Goal: Obtain resource: Obtain resource

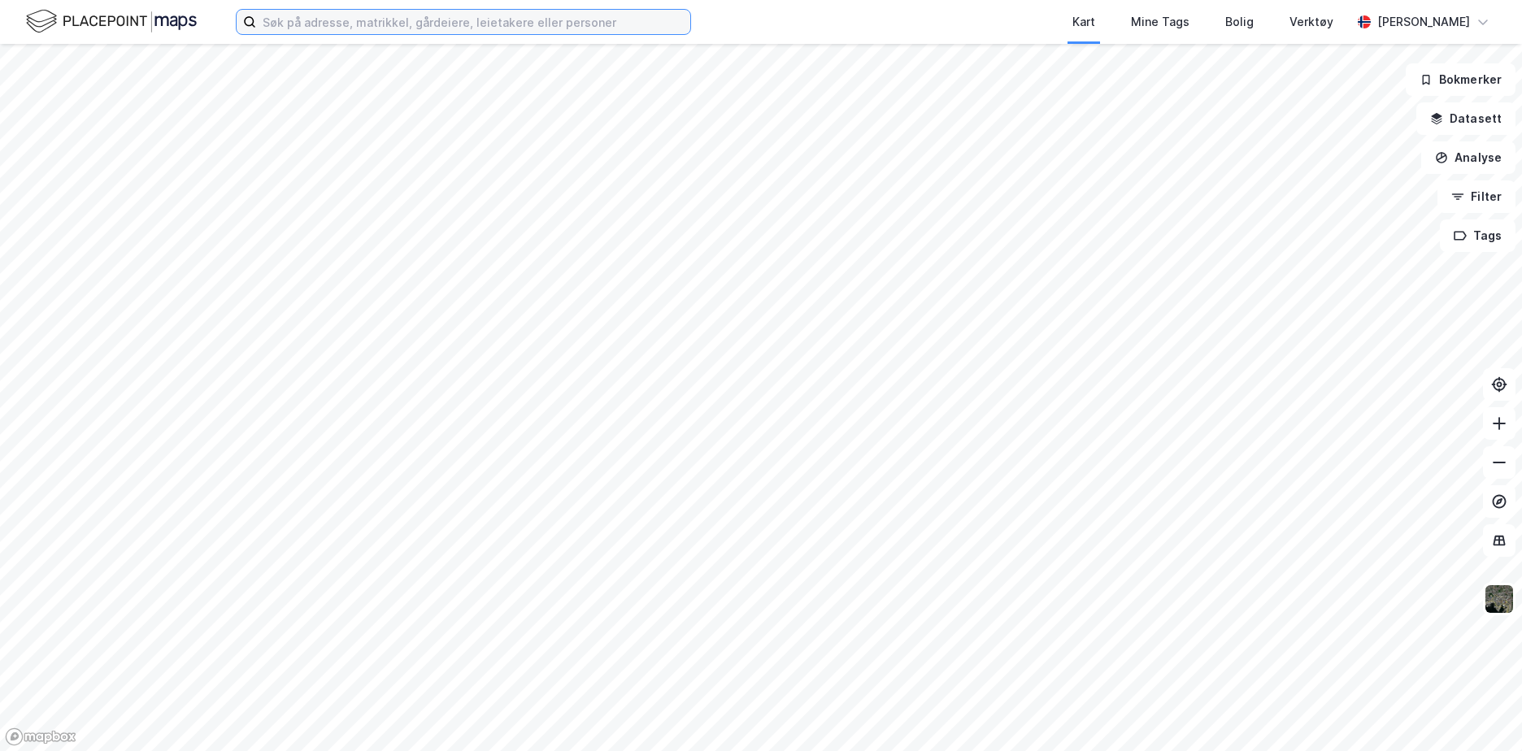
click at [377, 16] on input at bounding box center [473, 22] width 434 height 24
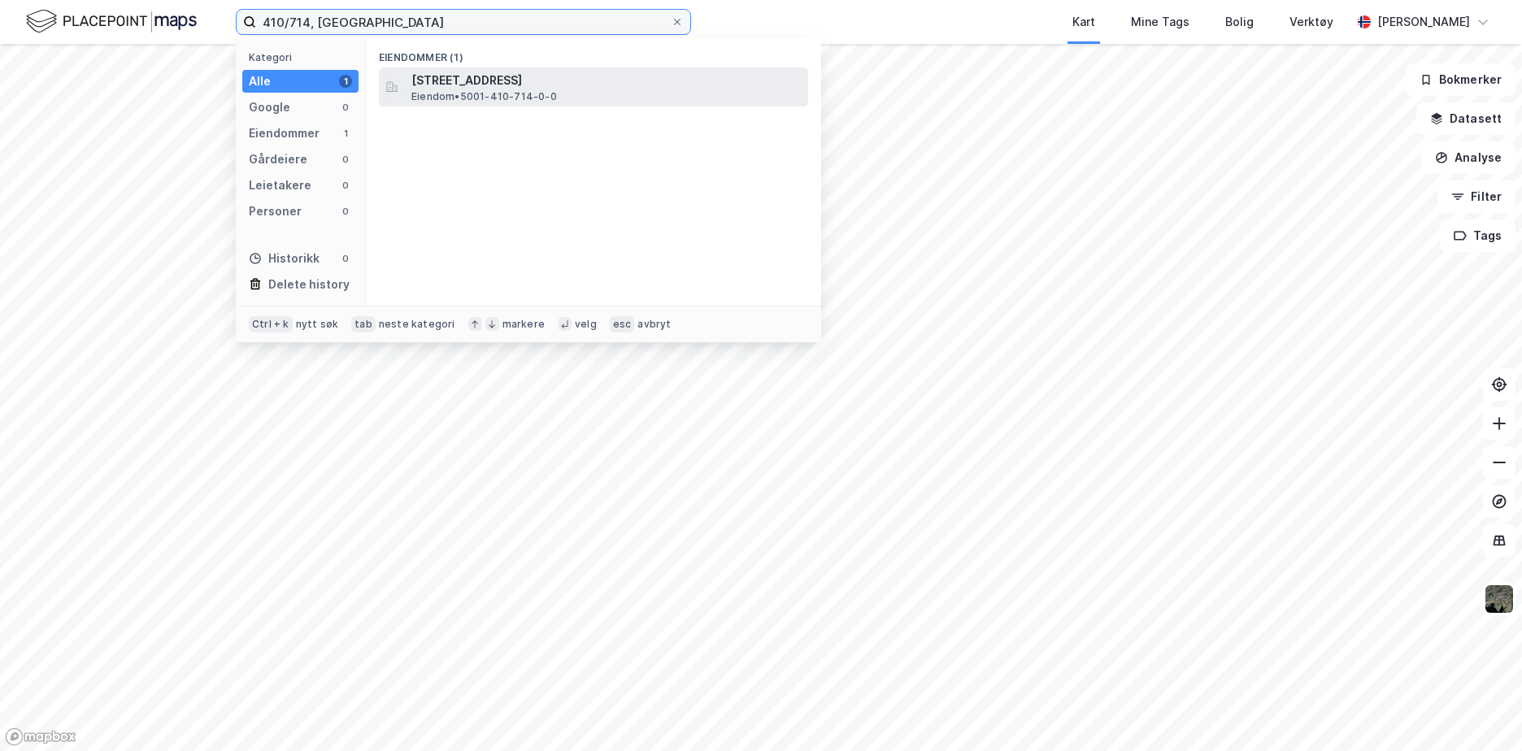
type input "410/714, [GEOGRAPHIC_DATA]"
click at [480, 87] on span "[STREET_ADDRESS]" at bounding box center [606, 81] width 390 height 20
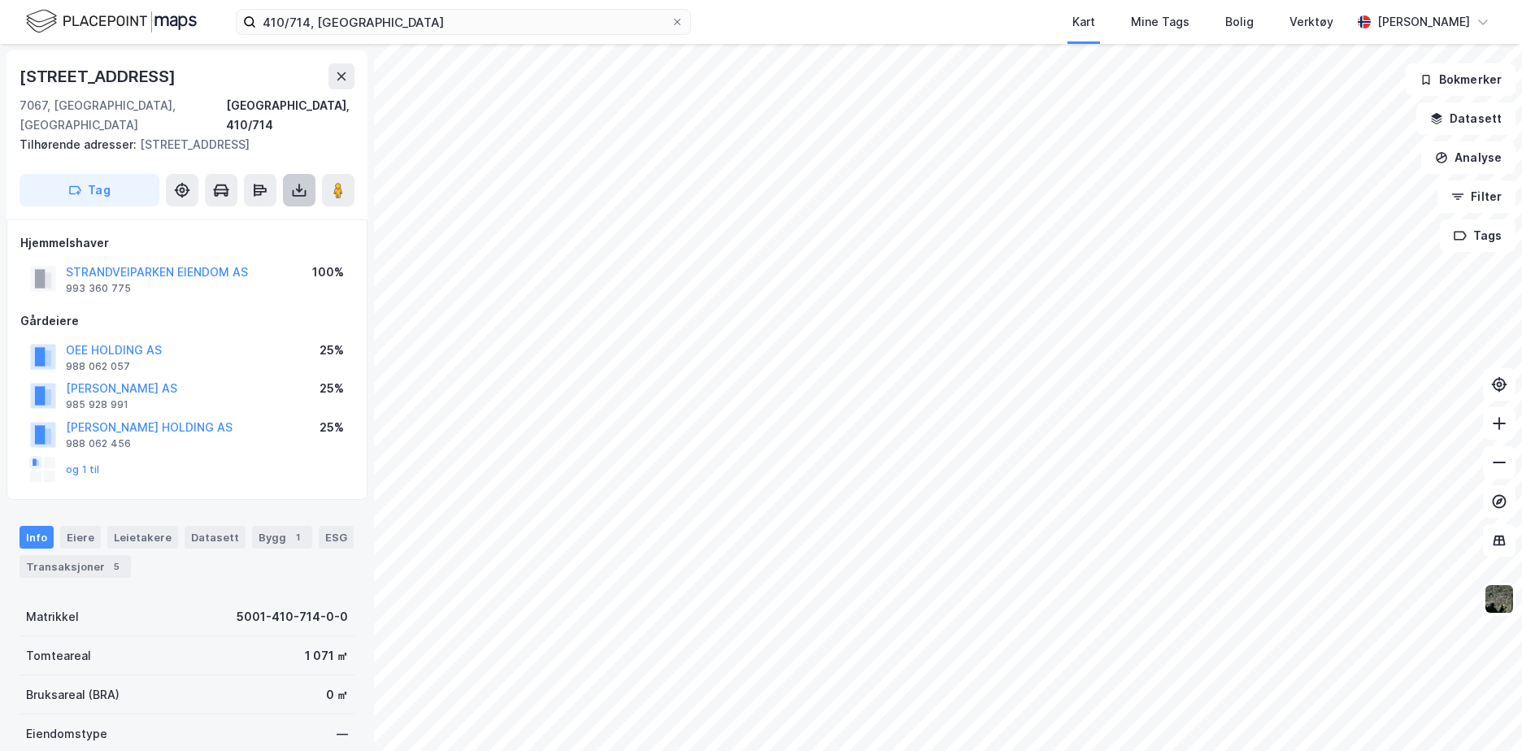
click at [303, 182] on icon at bounding box center [299, 190] width 16 height 16
click at [272, 210] on div "Last ned grunnbok" at bounding box center [228, 223] width 173 height 26
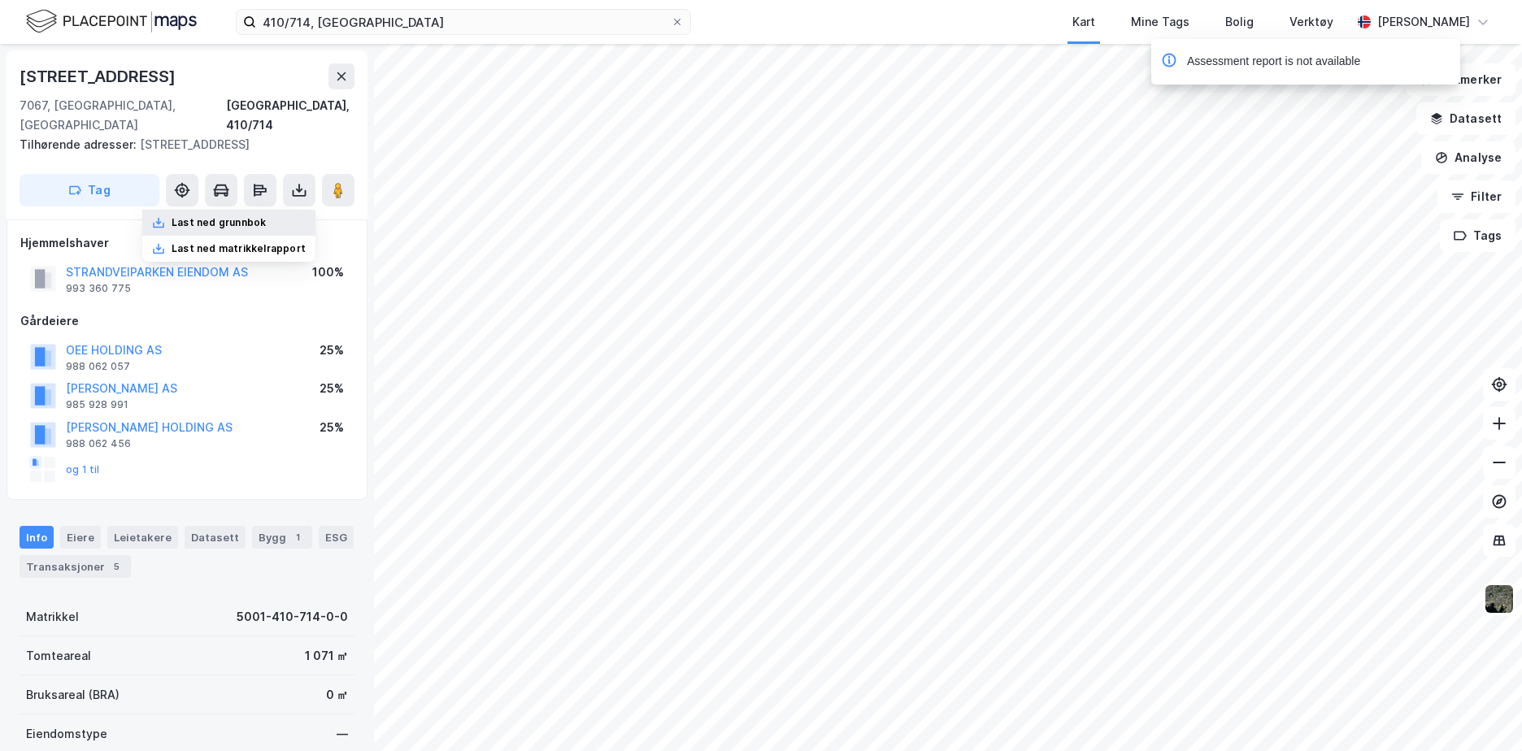
click at [256, 216] on div "Last ned grunnbok" at bounding box center [219, 222] width 94 height 13
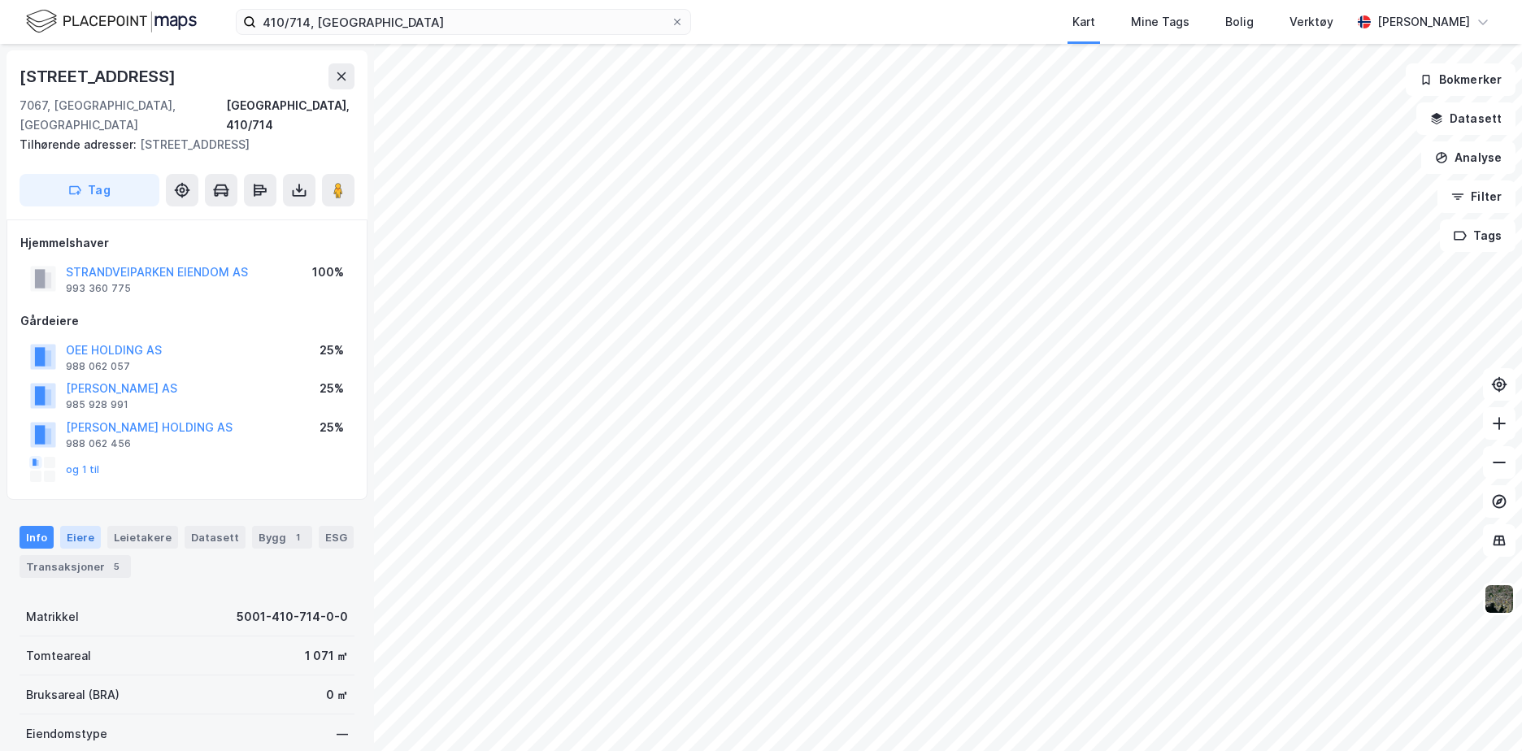
click at [71, 526] on div "Eiere" at bounding box center [80, 537] width 41 height 23
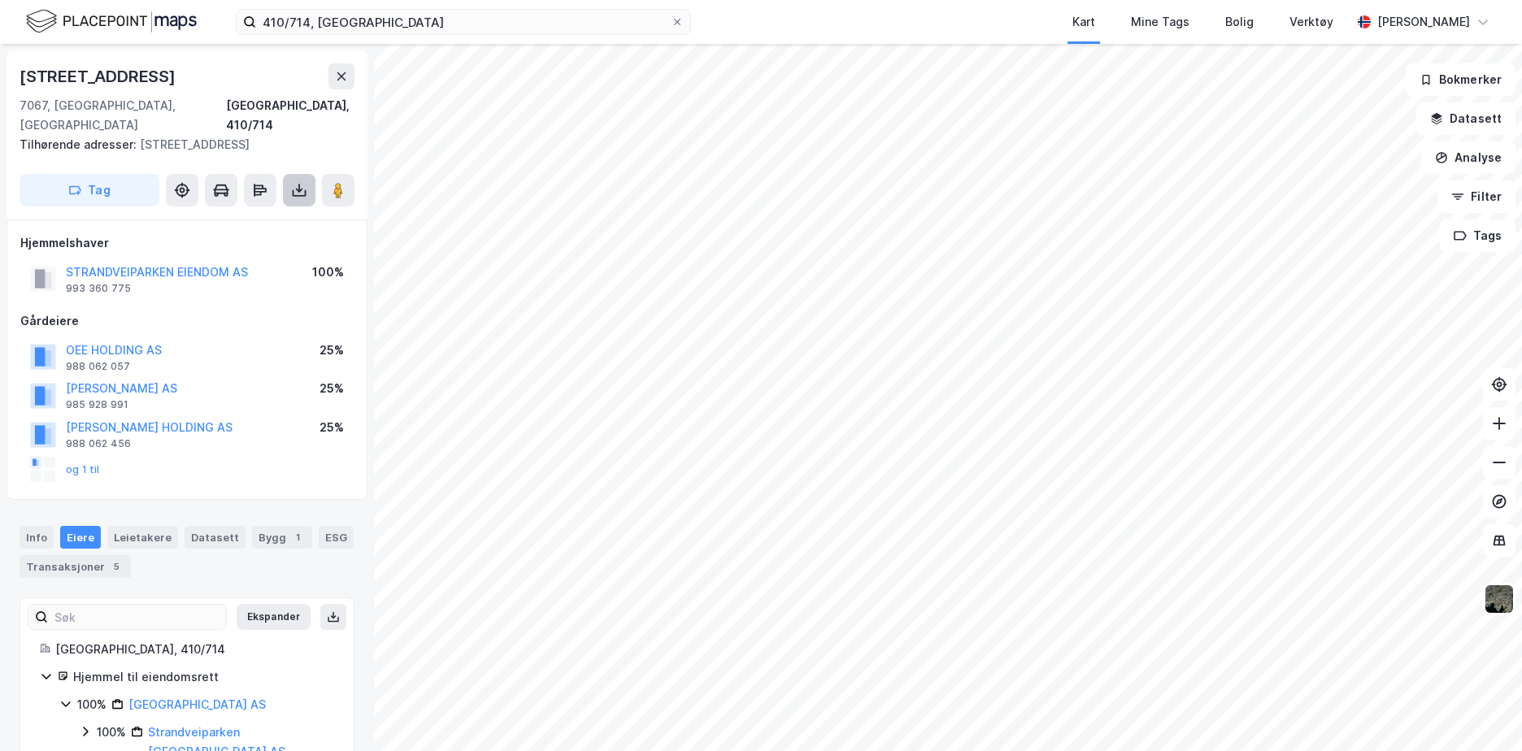
click at [301, 182] on icon at bounding box center [299, 190] width 16 height 16
click at [224, 216] on div "Last ned grunnbok" at bounding box center [219, 222] width 94 height 13
